Goal: Transaction & Acquisition: Purchase product/service

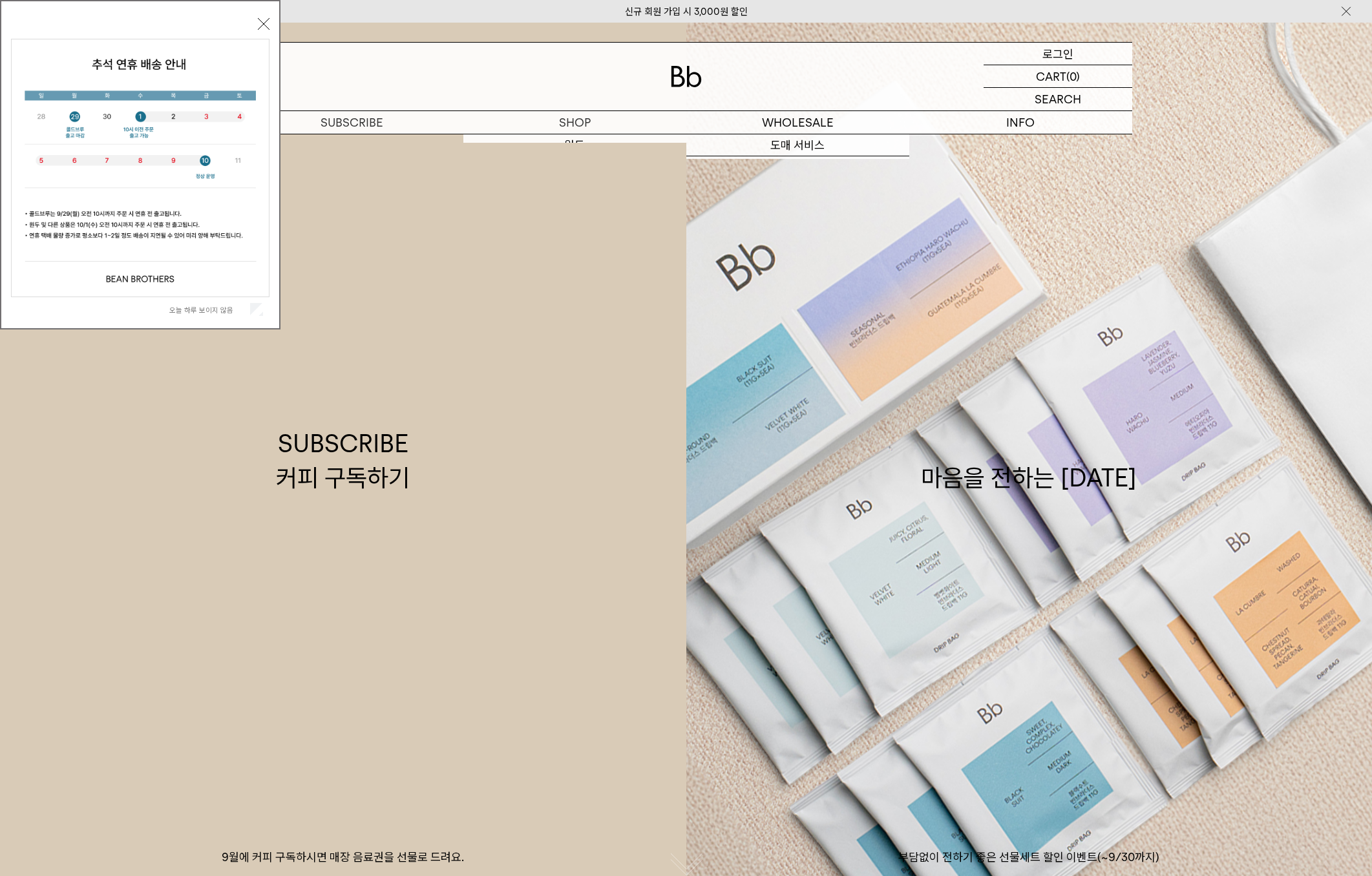
click at [1058, 48] on p "로그인" at bounding box center [1058, 53] width 31 height 22
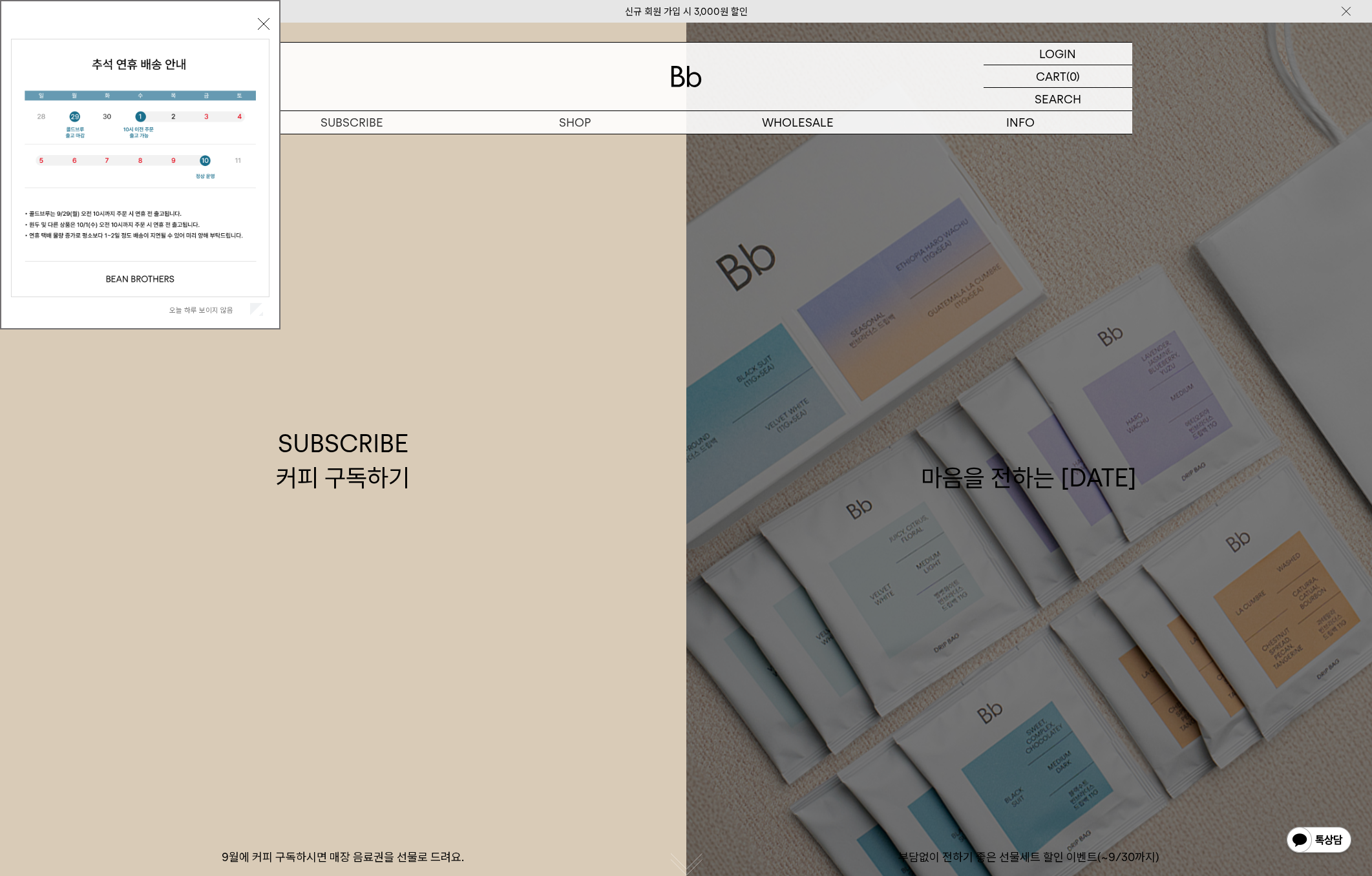
click at [1179, 853] on p "부담없이 전하기 좋은 선물세트 할인 이벤트(~9/30까지)" at bounding box center [1030, 858] width 686 height 16
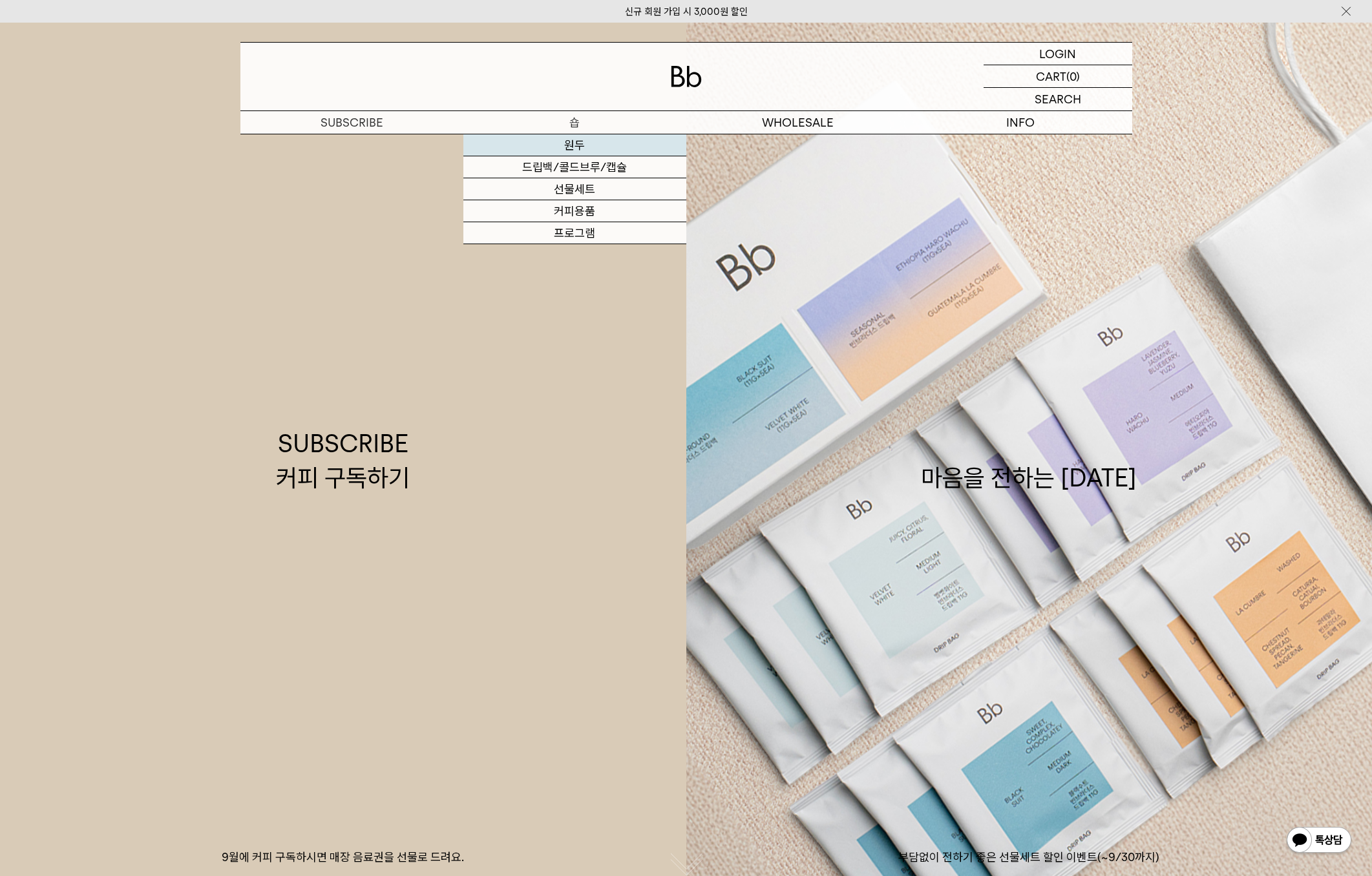
click at [541, 152] on link "원두" at bounding box center [574, 145] width 223 height 22
